Goal: Information Seeking & Learning: Learn about a topic

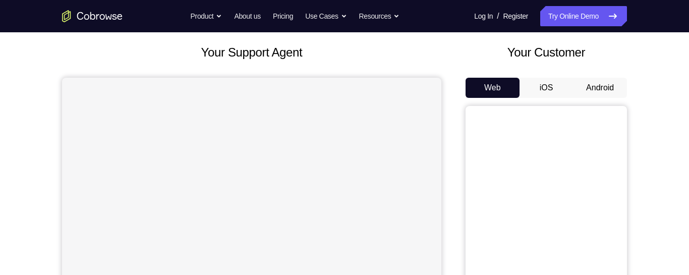
scroll to position [52, 0]
click at [609, 87] on button "Android" at bounding box center [600, 89] width 54 height 20
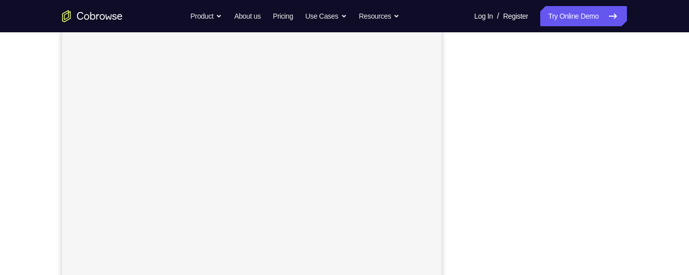
scroll to position [127, 0]
click at [658, 159] on div "Your Support Agent Your Customer Web iOS Android Next Steps We’d be happy to gi…" at bounding box center [345, 238] width 646 height 665
click at [635, 181] on div "Your Support Agent Your Customer Web iOS Android Next Steps We’d be happy to gi…" at bounding box center [345, 224] width 646 height 665
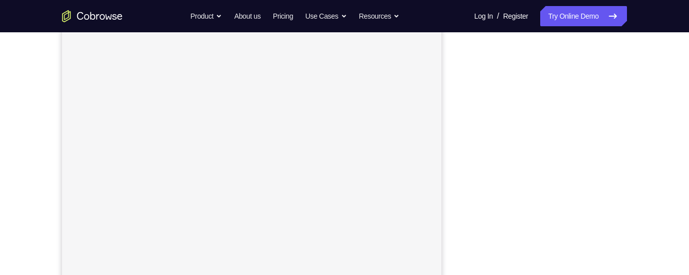
click at [627, 193] on div "Your Support Agent Your Customer Web iOS Android Next Steps We’d be happy to gi…" at bounding box center [345, 226] width 646 height 665
click at [631, 186] on div "Your Support Agent Your Customer Web iOS Android Next Steps We’d be happy to gi…" at bounding box center [345, 213] width 646 height 665
click at [626, 196] on div at bounding box center [545, 151] width 161 height 310
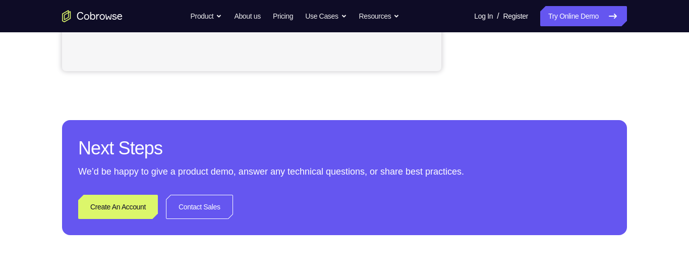
scroll to position [399, 0]
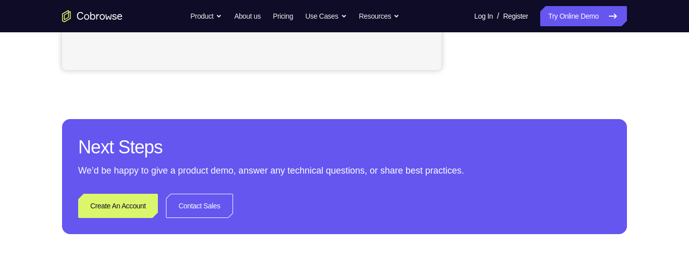
click at [612, 151] on div "Next Steps We’d be happy to give a product demo, answer any technical questions…" at bounding box center [344, 176] width 565 height 115
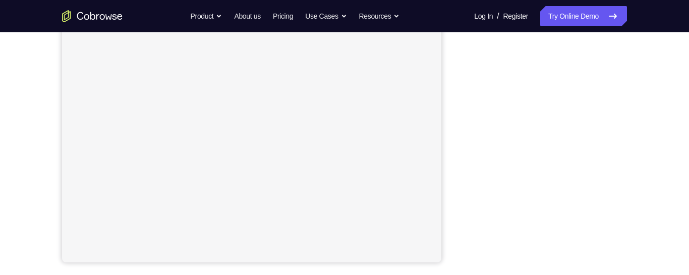
scroll to position [207, 0]
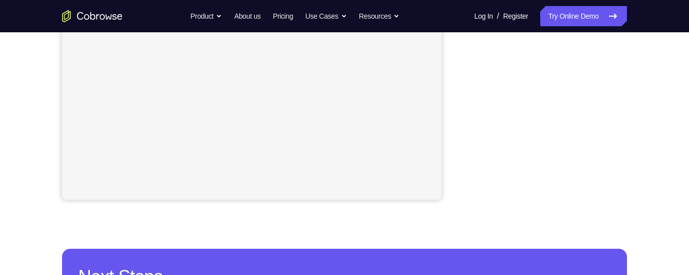
click at [637, 144] on div "Your Support Agent Your Customer Web iOS Android Next Steps We’d be happy to gi…" at bounding box center [345, 95] width 646 height 665
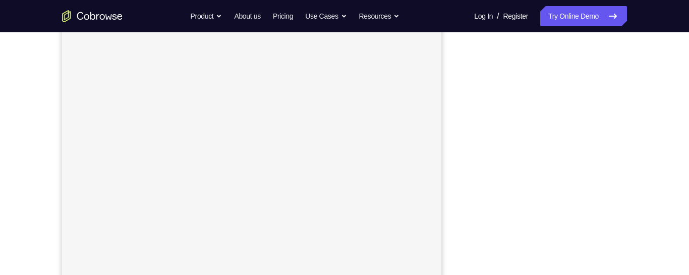
scroll to position [190, 0]
click at [635, 116] on div "Your Support Agent Your Customer Web iOS Android Next Steps We’d be happy to gi…" at bounding box center [345, 175] width 646 height 665
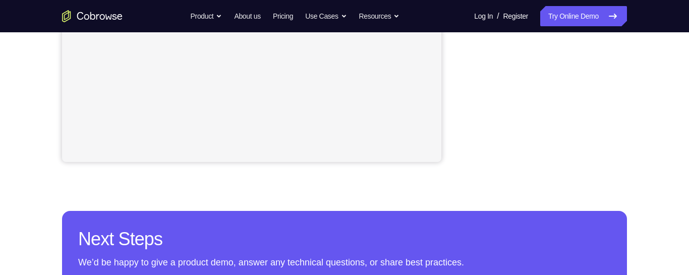
click at [658, 112] on div "Your Support Agent Your Customer Web iOS Android Next Steps We’d be happy to gi…" at bounding box center [345, 57] width 646 height 665
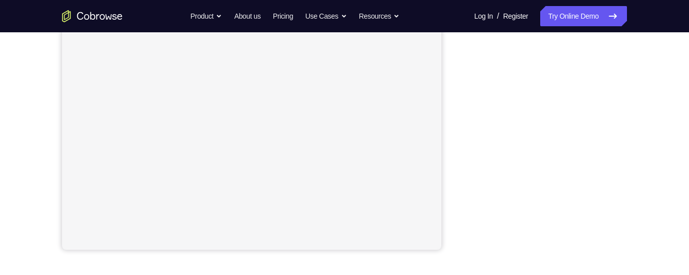
scroll to position [218, 0]
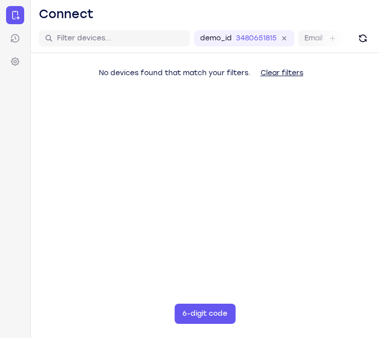
click at [377, 223] on main "demo_id 3480651815 3480651815 Email User ID Device ID Device name 6-digit code …" at bounding box center [205, 193] width 348 height 338
click at [4, 139] on nav "Connect Sessions Settings" at bounding box center [15, 169] width 31 height 338
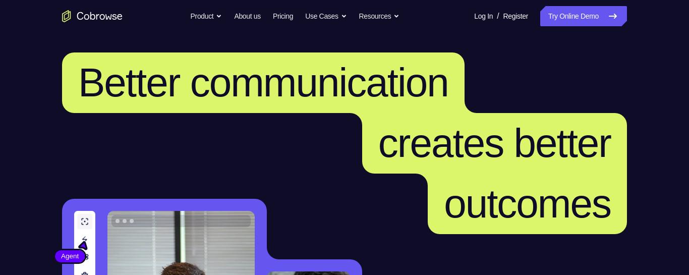
click at [595, 13] on link "Try Online Demo" at bounding box center [583, 16] width 87 height 20
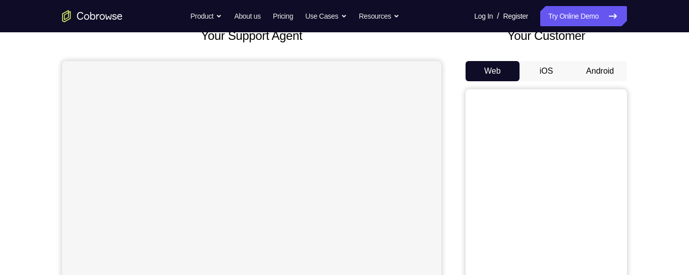
scroll to position [70, 0]
click at [609, 68] on button "Android" at bounding box center [600, 72] width 54 height 20
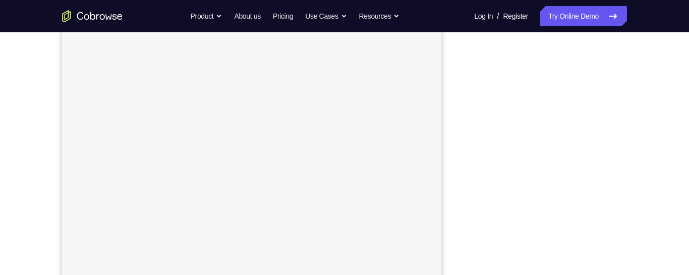
scroll to position [152, 0]
click at [639, 208] on div "Your Support Agent Your Customer Web iOS Android Next Steps We’d be happy to gi…" at bounding box center [345, 212] width 646 height 665
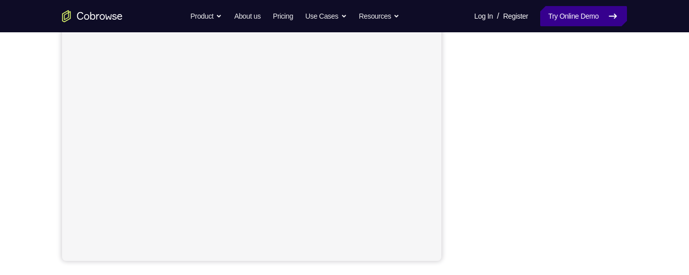
click at [574, 21] on link "Try Online Demo" at bounding box center [583, 16] width 87 height 20
